Goal: Information Seeking & Learning: Learn about a topic

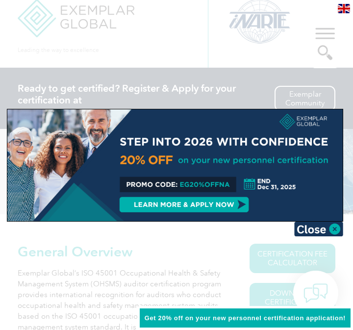
scroll to position [17, 0]
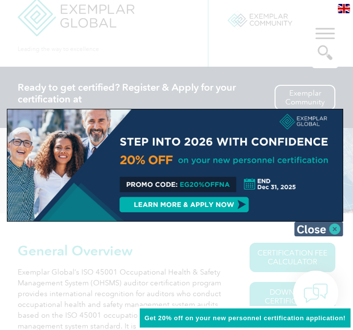
click at [337, 228] on img at bounding box center [318, 229] width 49 height 15
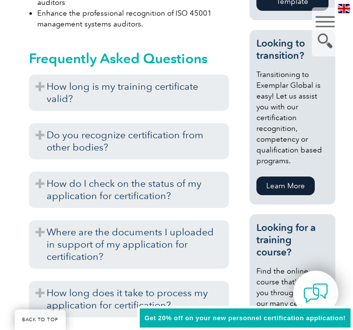
scroll to position [688, 0]
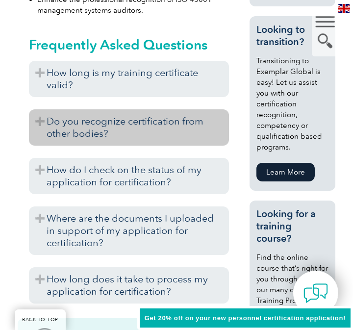
click at [41, 119] on h3 "Do you recognize certification from other bodies?" at bounding box center [129, 127] width 200 height 36
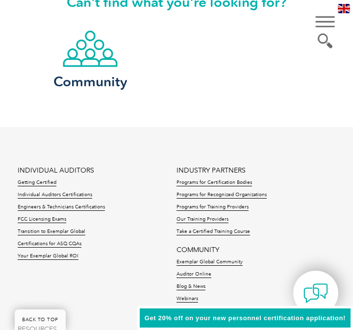
scroll to position [1657, 0]
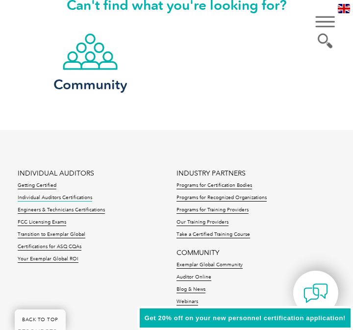
click at [49, 199] on link "Individual Auditors Certifications" at bounding box center [55, 198] width 75 height 7
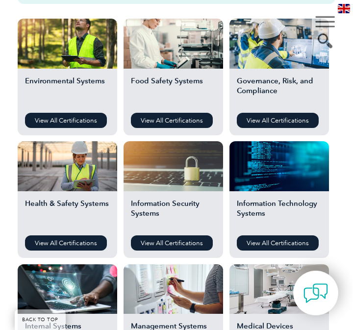
scroll to position [371, 0]
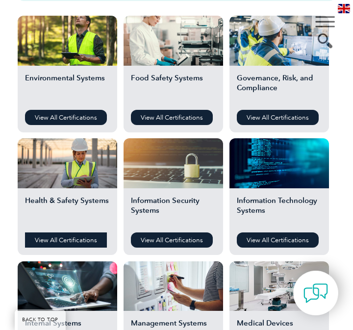
click at [67, 236] on link "View All Certifications" at bounding box center [66, 239] width 82 height 15
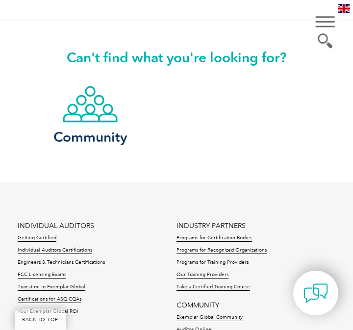
scroll to position [956, 0]
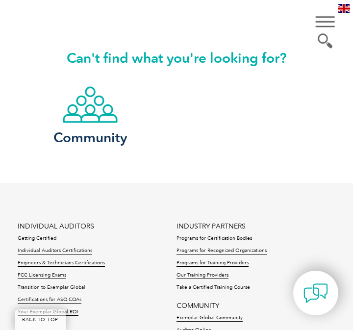
click at [33, 235] on link "Getting Certified" at bounding box center [37, 238] width 39 height 7
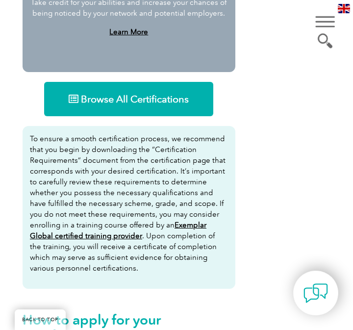
scroll to position [1058, 0]
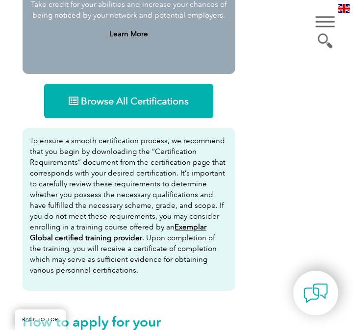
click at [149, 101] on span "Browse All Certifications" at bounding box center [135, 101] width 108 height 10
click at [320, 44] on div "▼" at bounding box center [325, 31] width 26 height 49
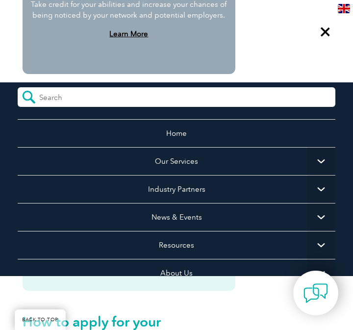
click at [209, 98] on form at bounding box center [177, 97] width 318 height 20
click at [117, 94] on input "search" at bounding box center [82, 94] width 87 height 15
type input "client register"
click at [18, 87] on input "submit" at bounding box center [29, 97] width 22 height 20
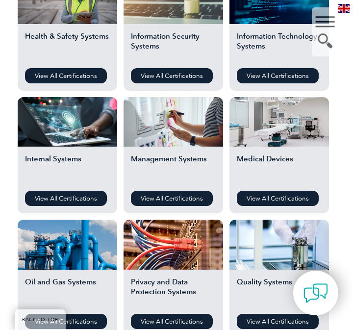
scroll to position [534, 0]
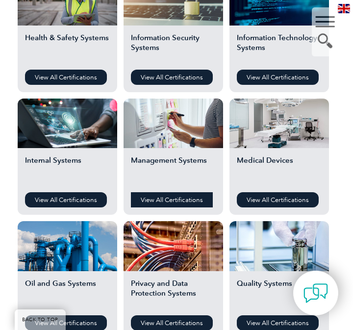
click at [185, 202] on link "View All Certifications" at bounding box center [172, 199] width 82 height 15
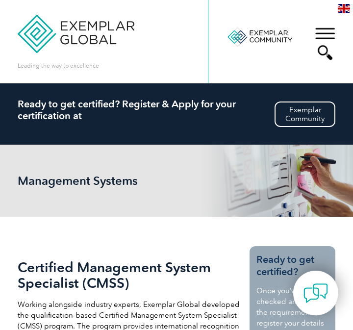
click at [317, 33] on div "▼" at bounding box center [325, 43] width 26 height 49
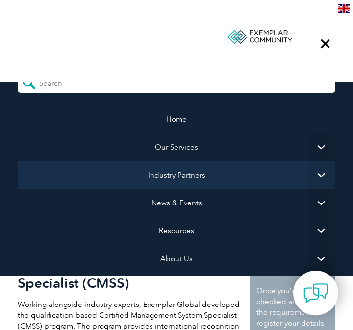
scroll to position [11, 0]
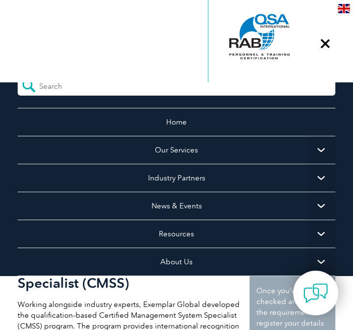
click at [323, 232] on span "▼" at bounding box center [321, 234] width 28 height 28
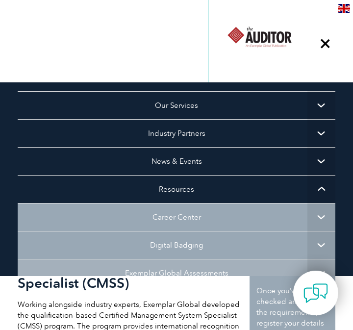
scroll to position [55, 0]
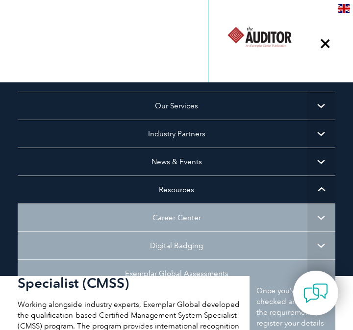
click at [321, 195] on span "▼" at bounding box center [321, 190] width 28 height 28
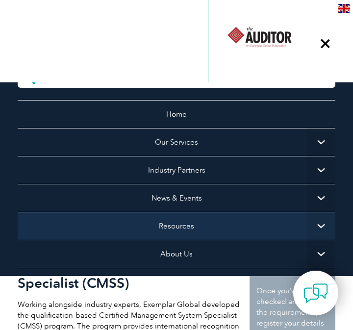
scroll to position [0, 0]
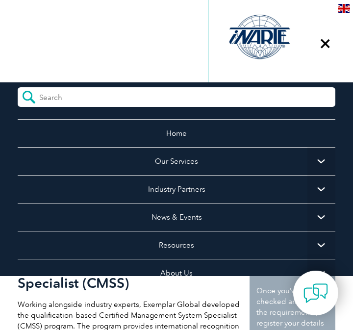
click at [323, 162] on span "▼" at bounding box center [321, 161] width 28 height 28
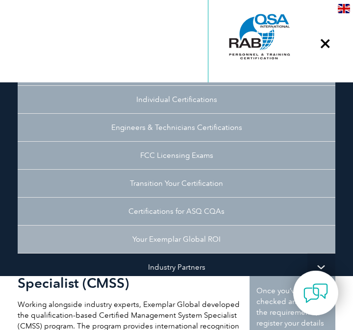
scroll to position [116, 0]
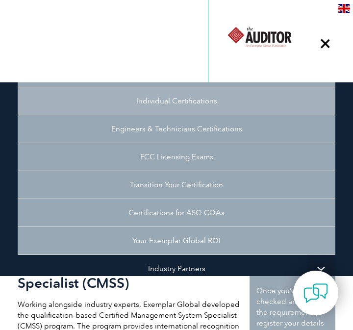
click at [199, 101] on link "Individual Certifications" at bounding box center [177, 101] width 318 height 28
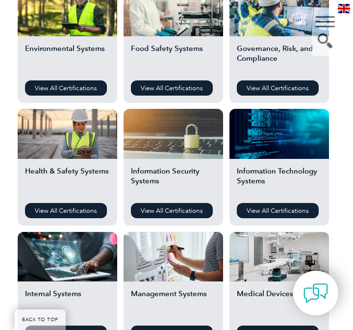
scroll to position [398, 0]
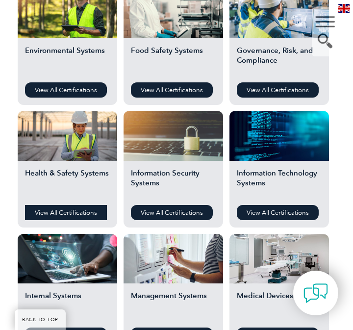
click at [91, 212] on link "View All Certifications" at bounding box center [66, 212] width 82 height 15
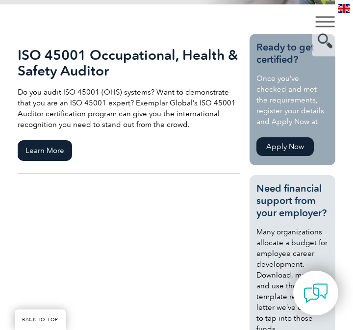
scroll to position [207, 0]
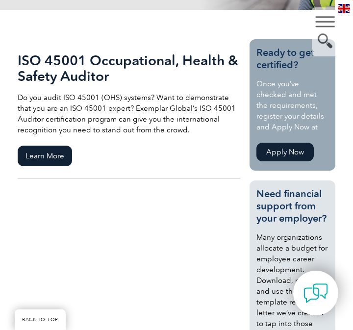
click at [272, 150] on link "Apply Now" at bounding box center [284, 152] width 57 height 19
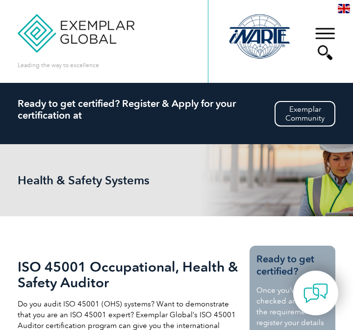
scroll to position [0, 0]
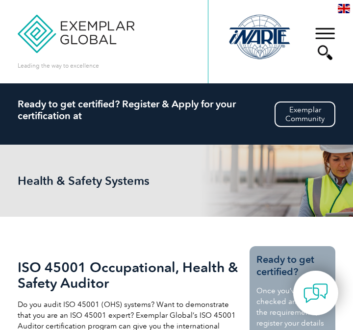
click at [325, 33] on div "▼" at bounding box center [325, 43] width 26 height 49
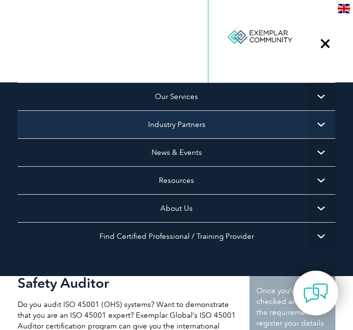
scroll to position [67, 0]
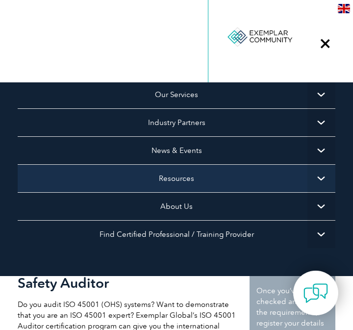
click at [241, 182] on link "Resources" at bounding box center [177, 178] width 318 height 28
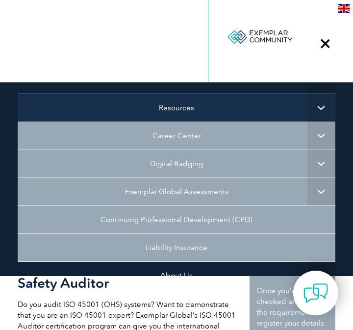
scroll to position [138, 0]
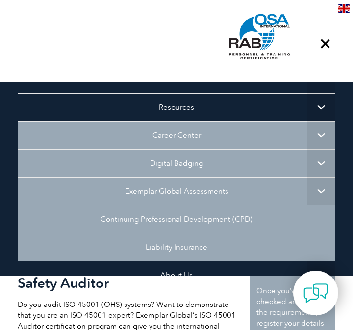
click at [322, 190] on span "▼" at bounding box center [321, 191] width 28 height 28
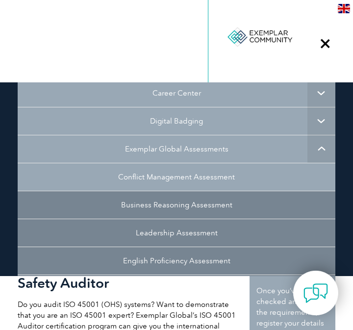
scroll to position [179, 0]
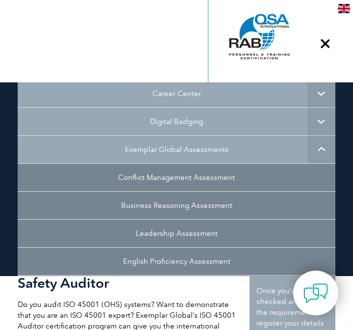
click at [320, 153] on span "▼" at bounding box center [321, 149] width 28 height 28
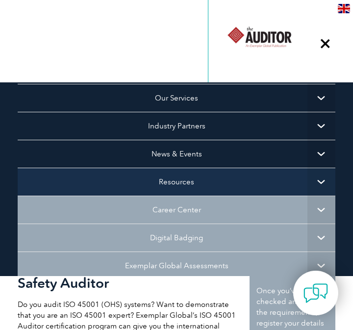
scroll to position [56, 0]
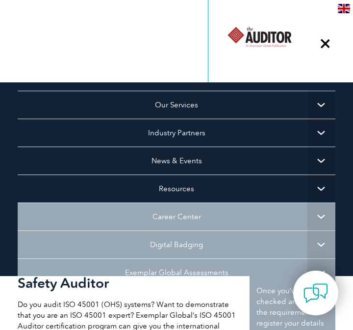
click at [325, 219] on span "▼" at bounding box center [321, 217] width 28 height 28
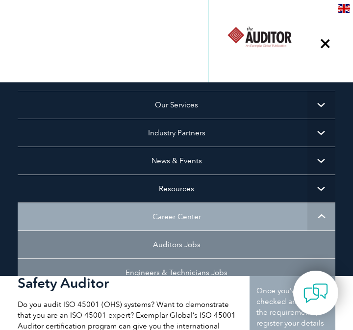
click at [325, 219] on span "▼" at bounding box center [321, 217] width 28 height 28
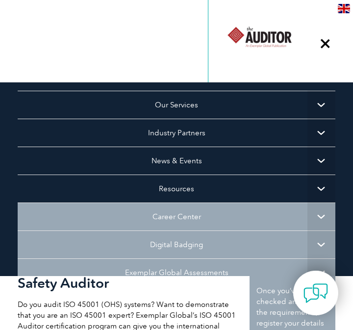
click at [325, 218] on span "▼" at bounding box center [321, 217] width 28 height 28
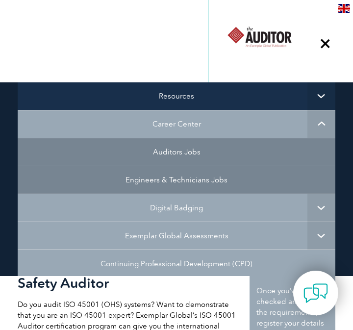
scroll to position [154, 0]
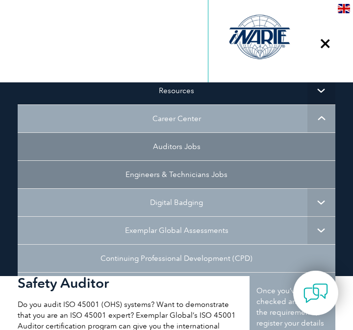
click at [321, 116] on span "▼" at bounding box center [321, 118] width 28 height 28
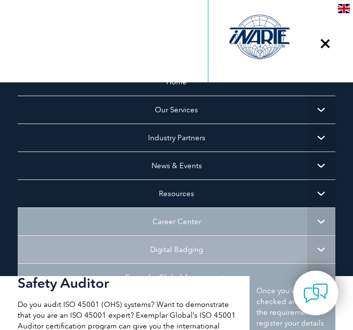
scroll to position [0, 0]
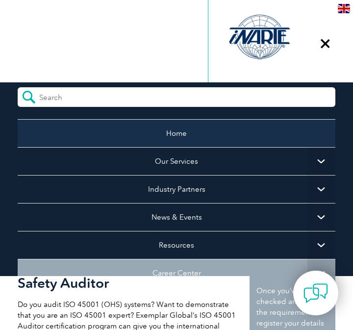
click at [201, 127] on link "Home" at bounding box center [177, 133] width 318 height 28
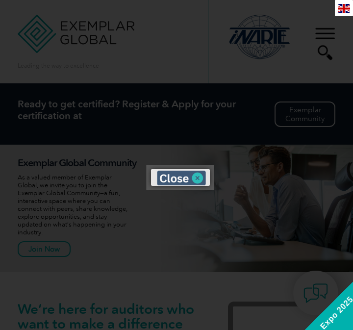
click at [197, 180] on img at bounding box center [181, 178] width 49 height 15
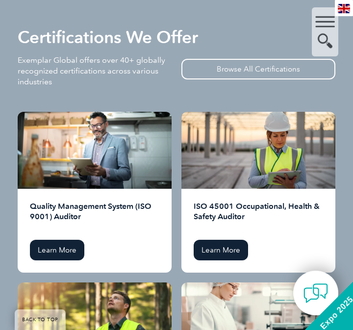
scroll to position [1366, 0]
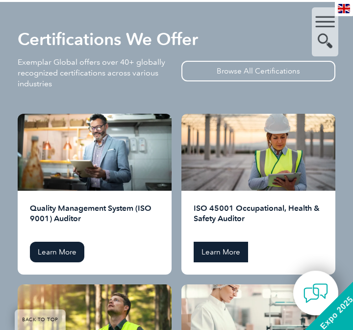
click at [212, 254] on link "Learn More" at bounding box center [221, 252] width 54 height 21
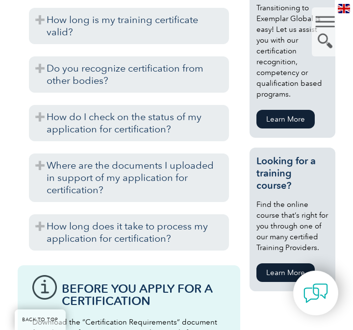
scroll to position [743, 0]
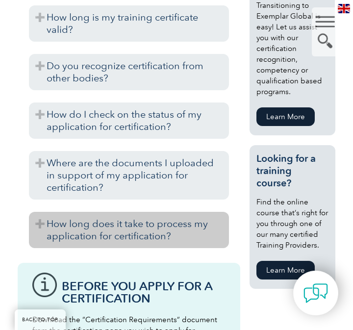
click at [129, 221] on h3 "How long does it take to process my application for certification?" at bounding box center [129, 230] width 200 height 36
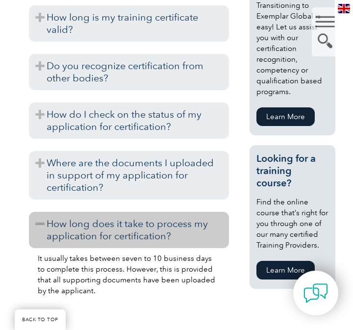
click at [129, 221] on h3 "How long does it take to process my application for certification?" at bounding box center [129, 230] width 200 height 36
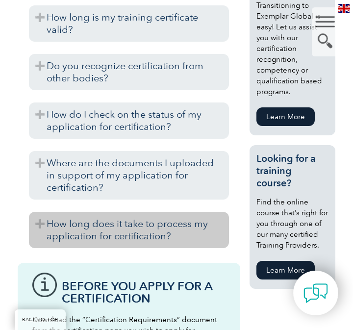
click at [129, 221] on h3 "How long does it take to process my application for certification?" at bounding box center [129, 230] width 200 height 36
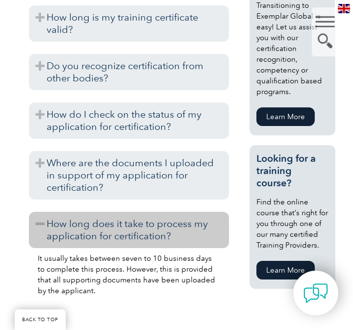
click at [129, 221] on h3 "How long does it take to process my application for certification?" at bounding box center [129, 230] width 200 height 36
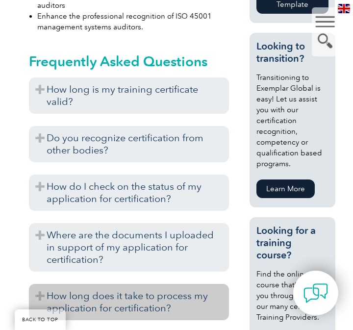
scroll to position [665, 0]
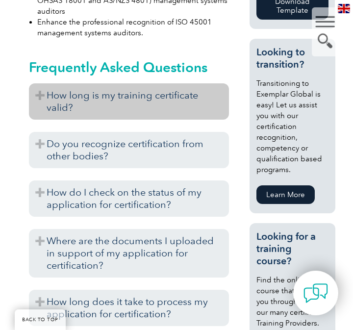
click at [45, 98] on h3 "How long is my training certificate valid?" at bounding box center [129, 101] width 200 height 36
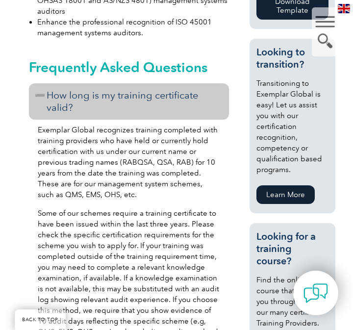
click at [39, 96] on h3 "How long is my training certificate valid?" at bounding box center [129, 101] width 200 height 36
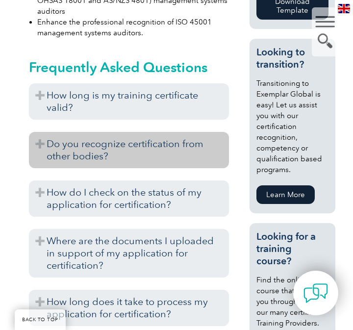
click at [39, 144] on h3 "Do you recognize certification from other bodies?" at bounding box center [129, 150] width 200 height 36
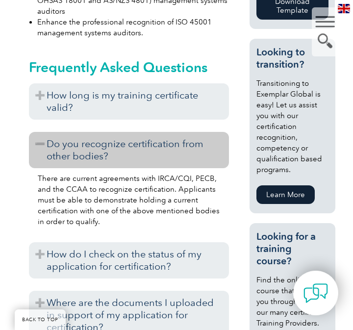
click at [39, 144] on h3 "Do you recognize certification from other bodies?" at bounding box center [129, 150] width 200 height 36
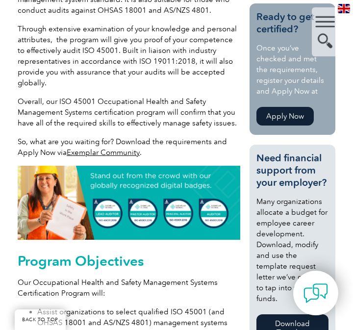
scroll to position [344, 0]
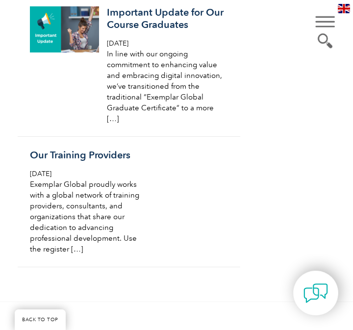
scroll to position [1438, 0]
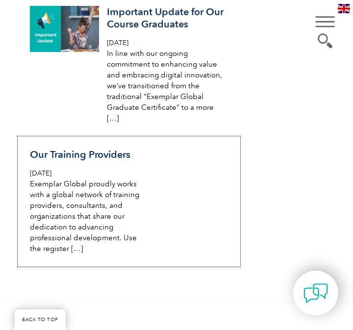
click at [132, 155] on div "Our Training Providers [DATE] Exemplar Global proudly works with a global netwo…" at bounding box center [89, 201] width 119 height 105
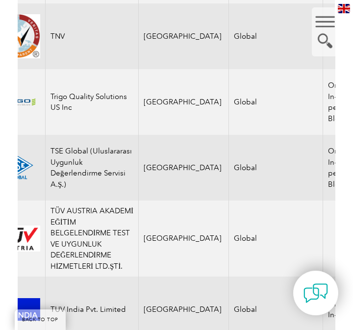
scroll to position [0, 28]
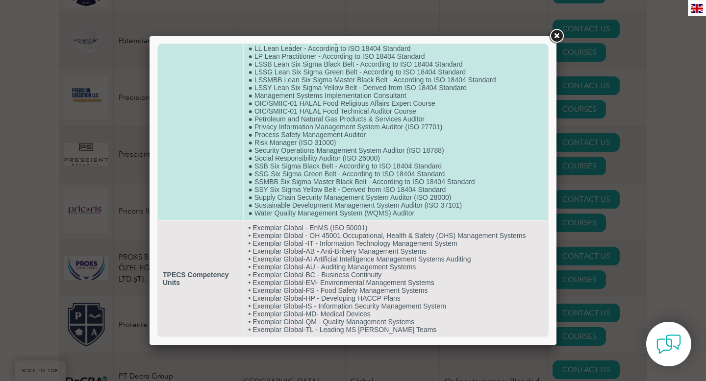
scroll to position [821, 0]
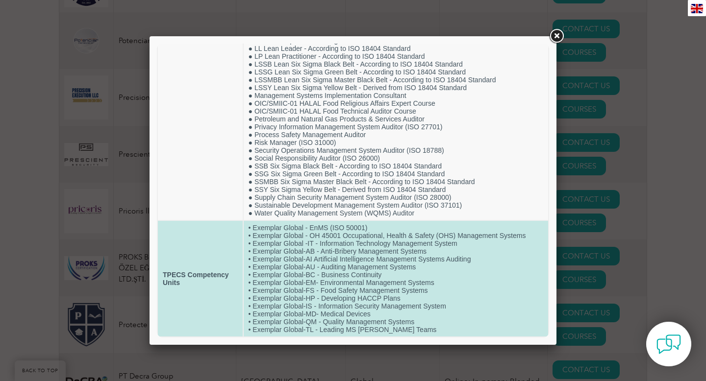
click at [353, 251] on td "• Exemplar Global - EnMS (ISO 50001) • Exemplar Global - OH 45001 Occupational,…" at bounding box center [396, 279] width 305 height 116
click at [353, 281] on td "• Exemplar Global - EnMS (ISO 50001) • Exemplar Global - OH 45001 Occupational,…" at bounding box center [396, 279] width 305 height 116
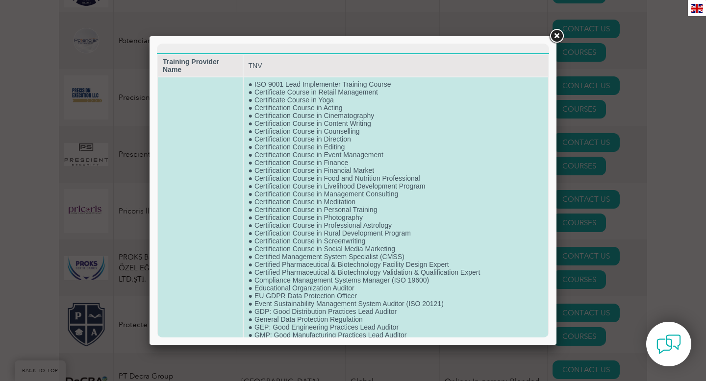
scroll to position [32, 0]
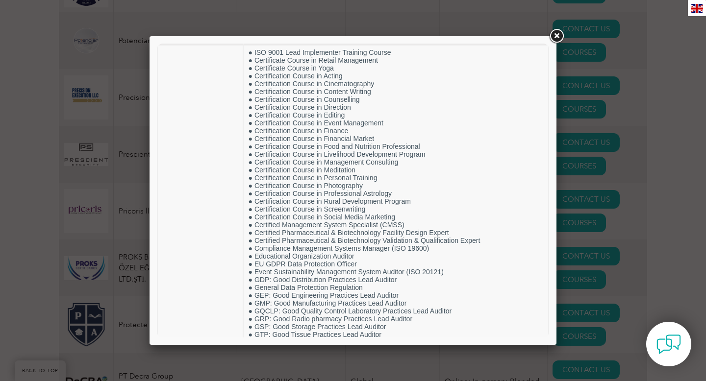
click at [353, 31] on link at bounding box center [557, 36] width 18 height 18
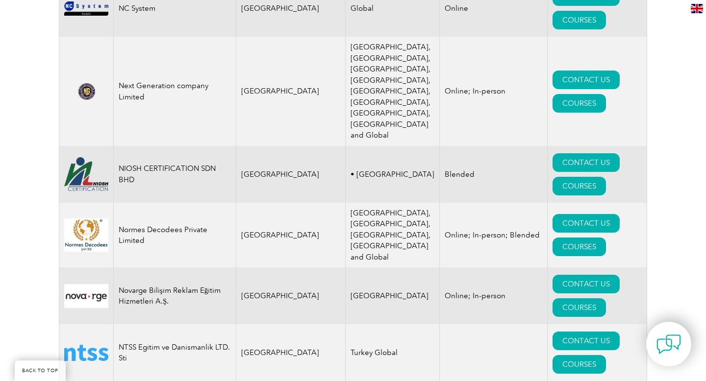
scroll to position [10871, 0]
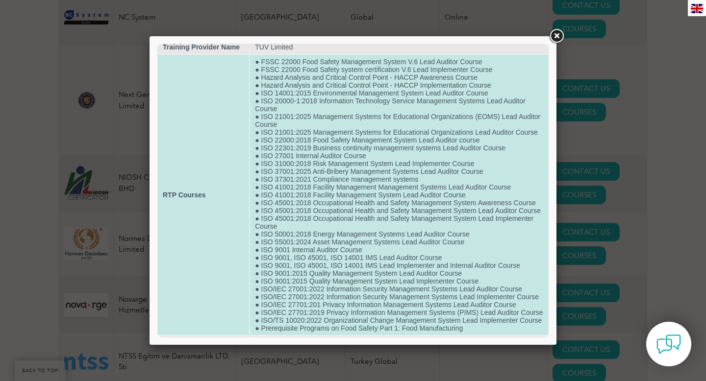
scroll to position [8, 0]
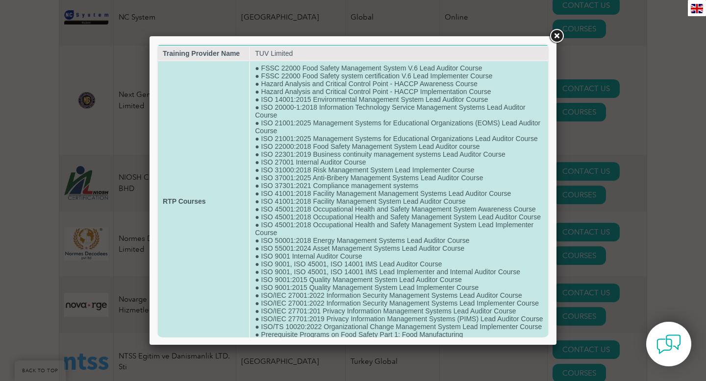
click at [353, 280] on td "● FSSC 22000 Food Safety Management System V.6 Lead Auditor Course ● FSSC 22000…" at bounding box center [399, 201] width 298 height 280
click at [353, 251] on td "● FSSC 22000 Food Safety Management System V.6 Lead Auditor Course ● FSSC 22000…" at bounding box center [399, 201] width 298 height 280
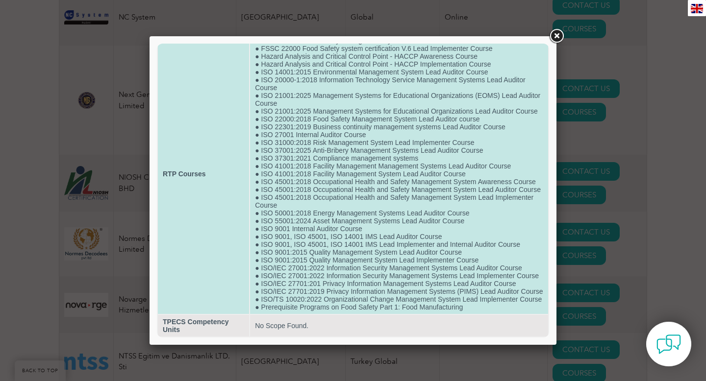
click at [353, 198] on td "● FSSC 22000 Food Safety Management System V.6 Lead Auditor Course ● FSSC 22000…" at bounding box center [399, 174] width 298 height 280
click at [201, 186] on td "RTP Courses" at bounding box center [203, 174] width 91 height 280
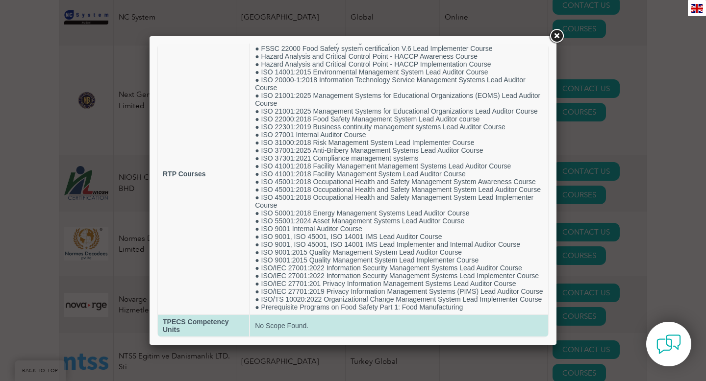
click at [324, 327] on td "No Scope Found." at bounding box center [399, 326] width 298 height 22
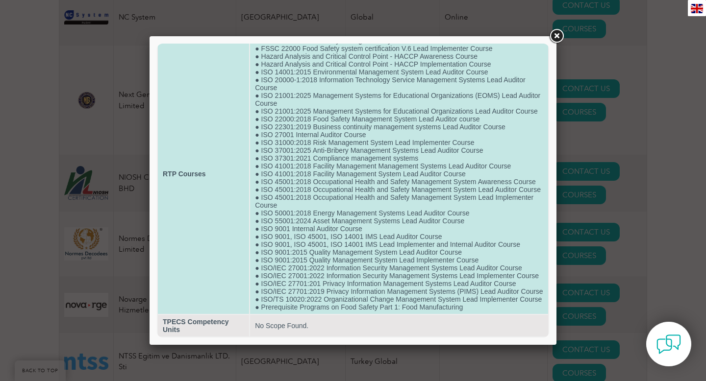
click at [329, 250] on td "● FSSC 22000 Food Safety Management System V.6 Lead Auditor Course ● FSSC 22000…" at bounding box center [399, 174] width 298 height 280
click at [353, 138] on td "● FSSC 22000 Food Safety Management System V.6 Lead Auditor Course ● FSSC 22000…" at bounding box center [399, 174] width 298 height 280
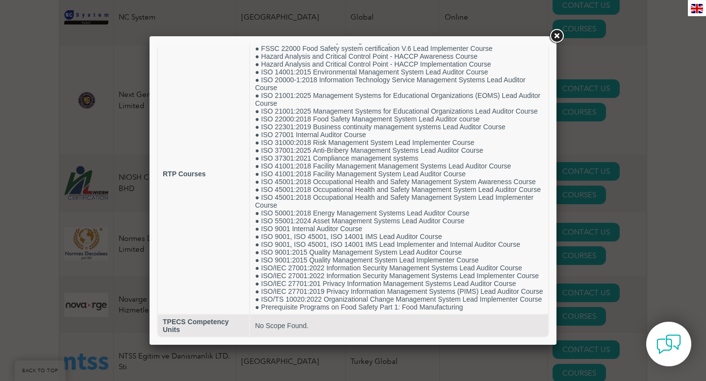
click at [353, 37] on link at bounding box center [557, 36] width 18 height 18
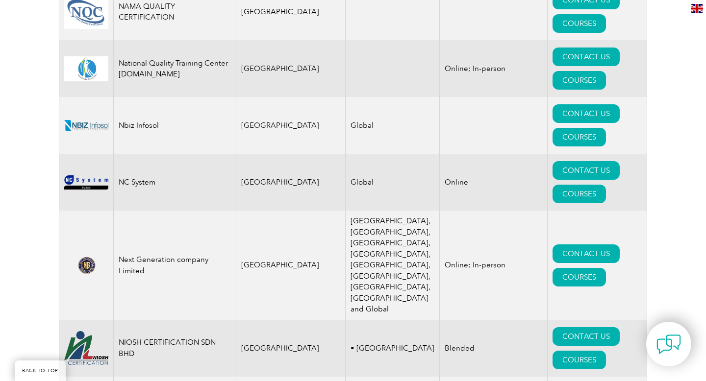
scroll to position [10705, 0]
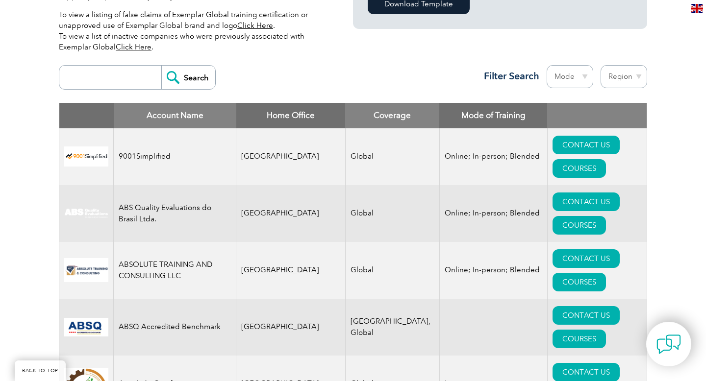
scroll to position [311, 0]
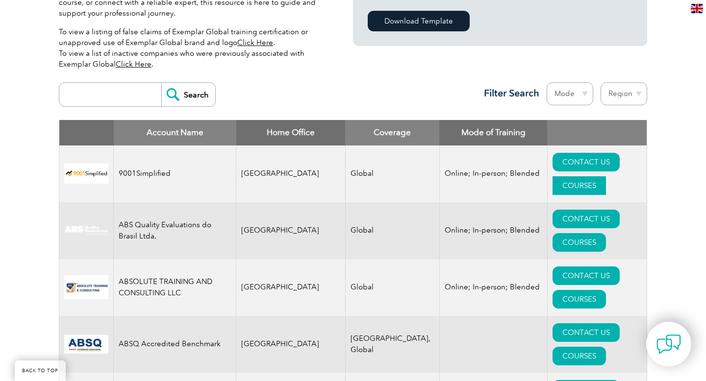
click at [353, 177] on link "COURSES" at bounding box center [579, 186] width 53 height 19
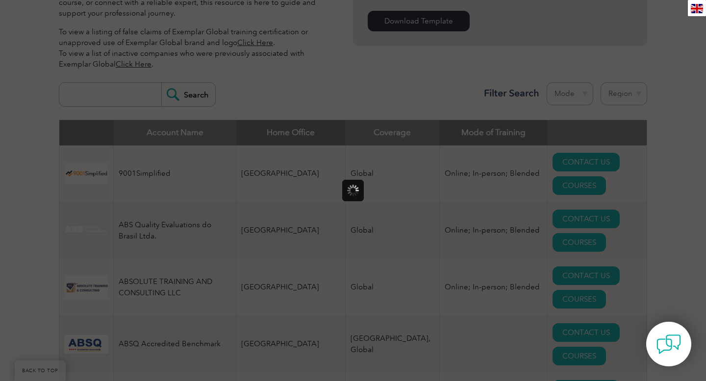
scroll to position [0, 0]
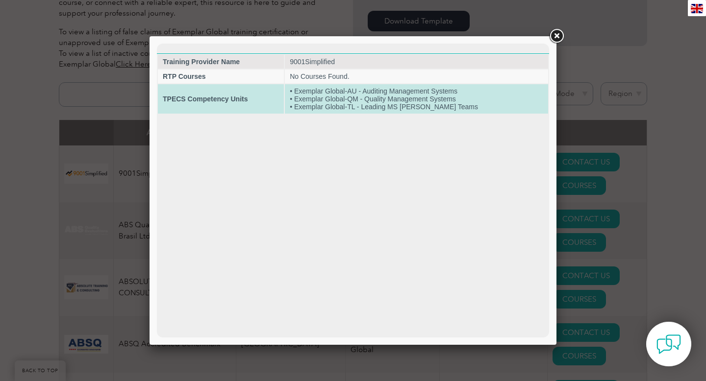
click at [353, 93] on td "• Exemplar Global-AU - Auditing Management Systems • Exemplar Global-QM - Quali…" at bounding box center [416, 98] width 263 height 29
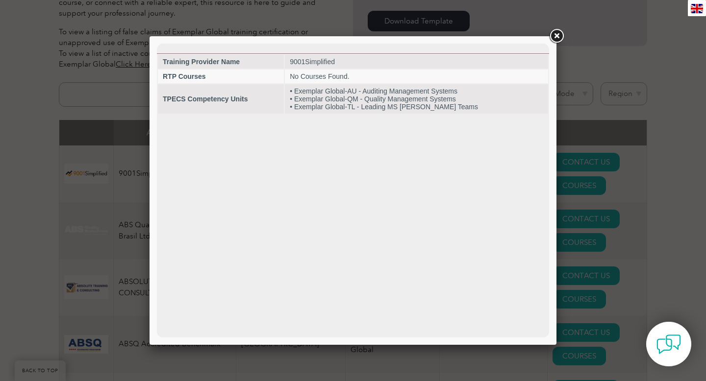
click at [353, 38] on link at bounding box center [557, 36] width 18 height 18
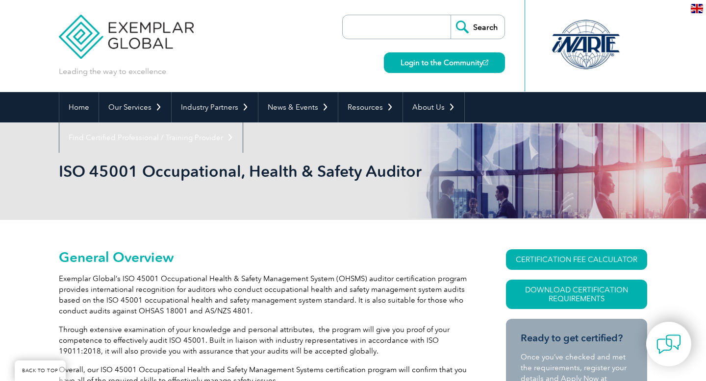
scroll to position [344, 0]
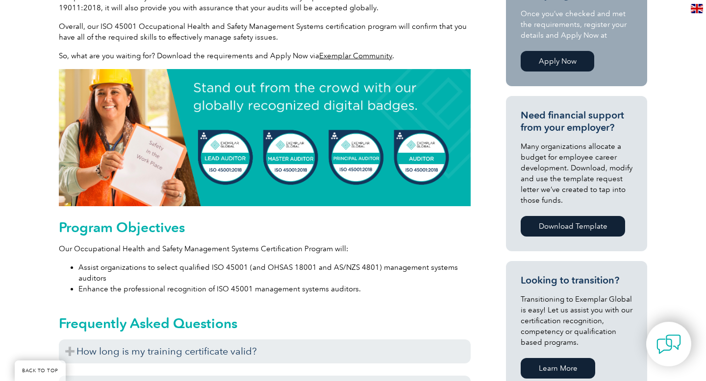
click at [425, 165] on img at bounding box center [265, 137] width 412 height 137
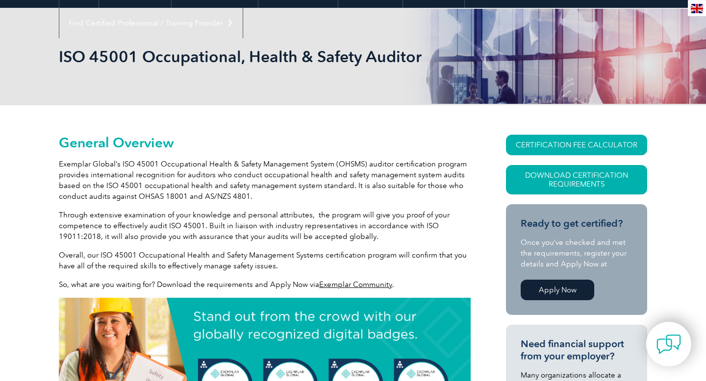
scroll to position [0, 0]
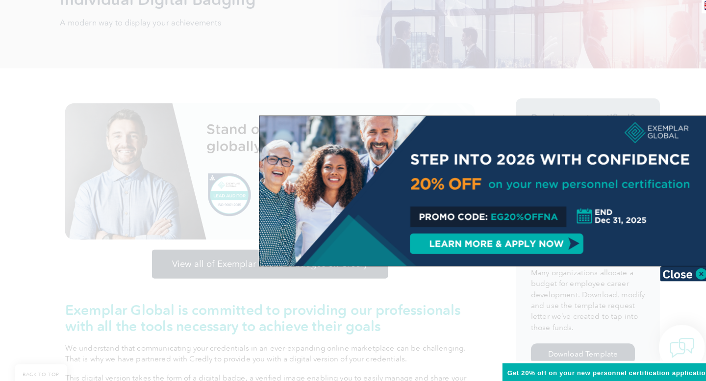
scroll to position [167, 0]
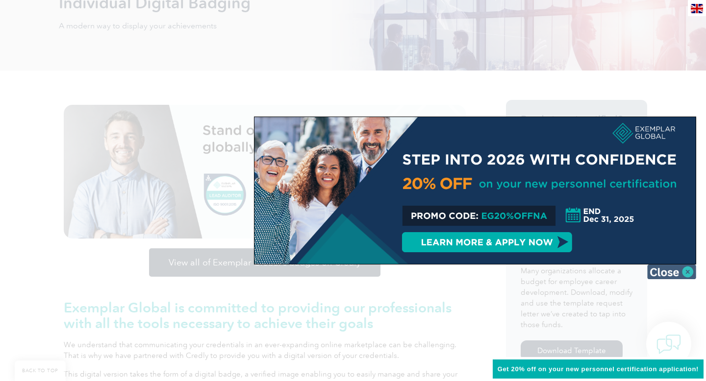
click at [687, 271] on img at bounding box center [671, 272] width 49 height 15
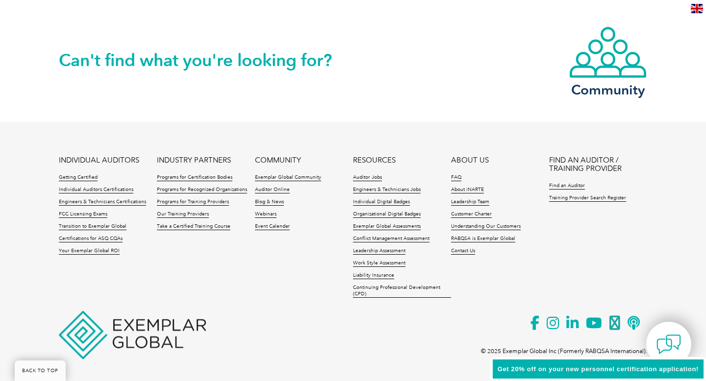
scroll to position [2060, 0]
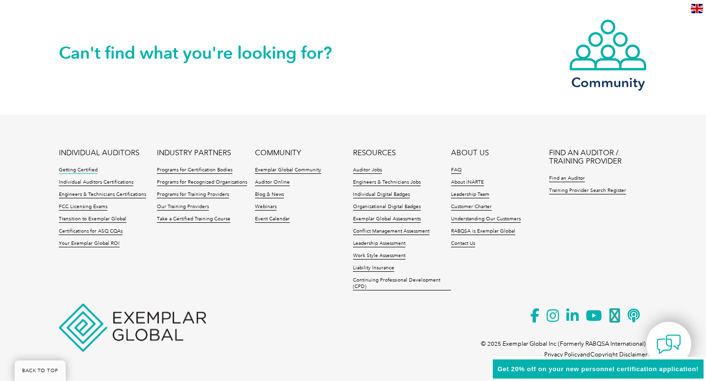
click at [77, 171] on link "Getting Certified" at bounding box center [78, 170] width 39 height 7
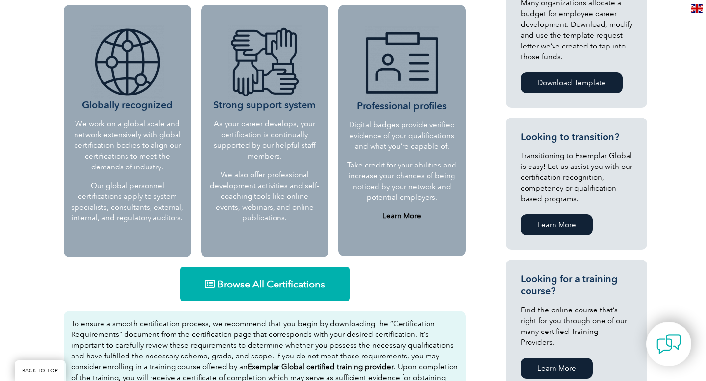
scroll to position [430, 0]
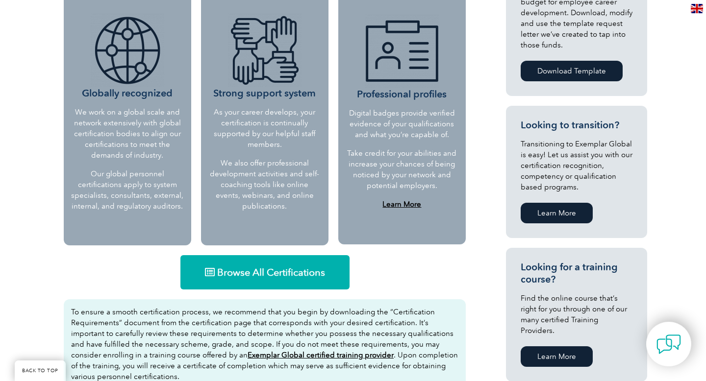
click at [267, 282] on link "Browse All Certifications" at bounding box center [264, 272] width 169 height 34
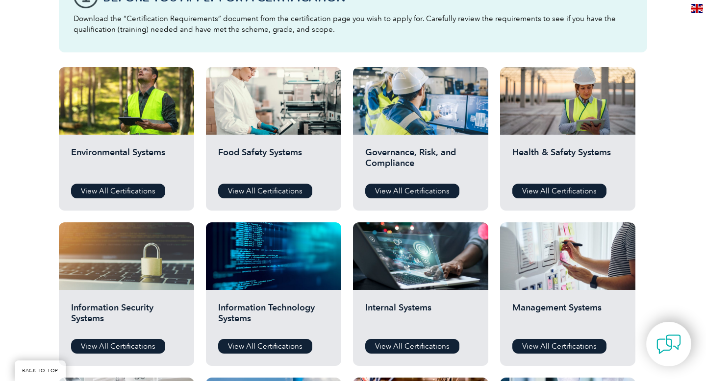
scroll to position [310, 0]
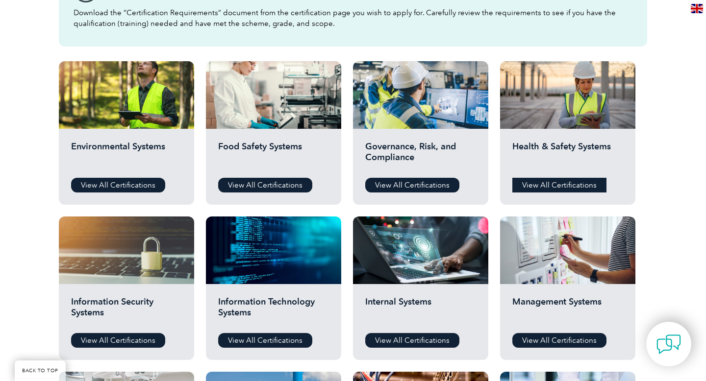
click at [550, 188] on link "View All Certifications" at bounding box center [559, 185] width 94 height 15
